Goal: Task Accomplishment & Management: Use online tool/utility

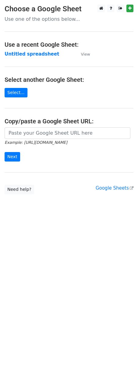
click at [14, 130] on input "url" at bounding box center [68, 133] width 126 height 12
type input "https://docs.google.com/spreadsheets/d/163XB-8Yny3Yqdfv7PGJV9Sx20gbpqEH2WEnUA6G…"
click at [11, 159] on input "Next" at bounding box center [13, 156] width 16 height 9
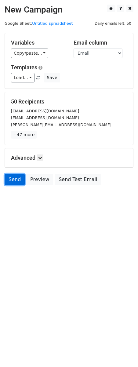
click at [15, 177] on link "Send" at bounding box center [15, 180] width 20 height 12
